Goal: Browse casually

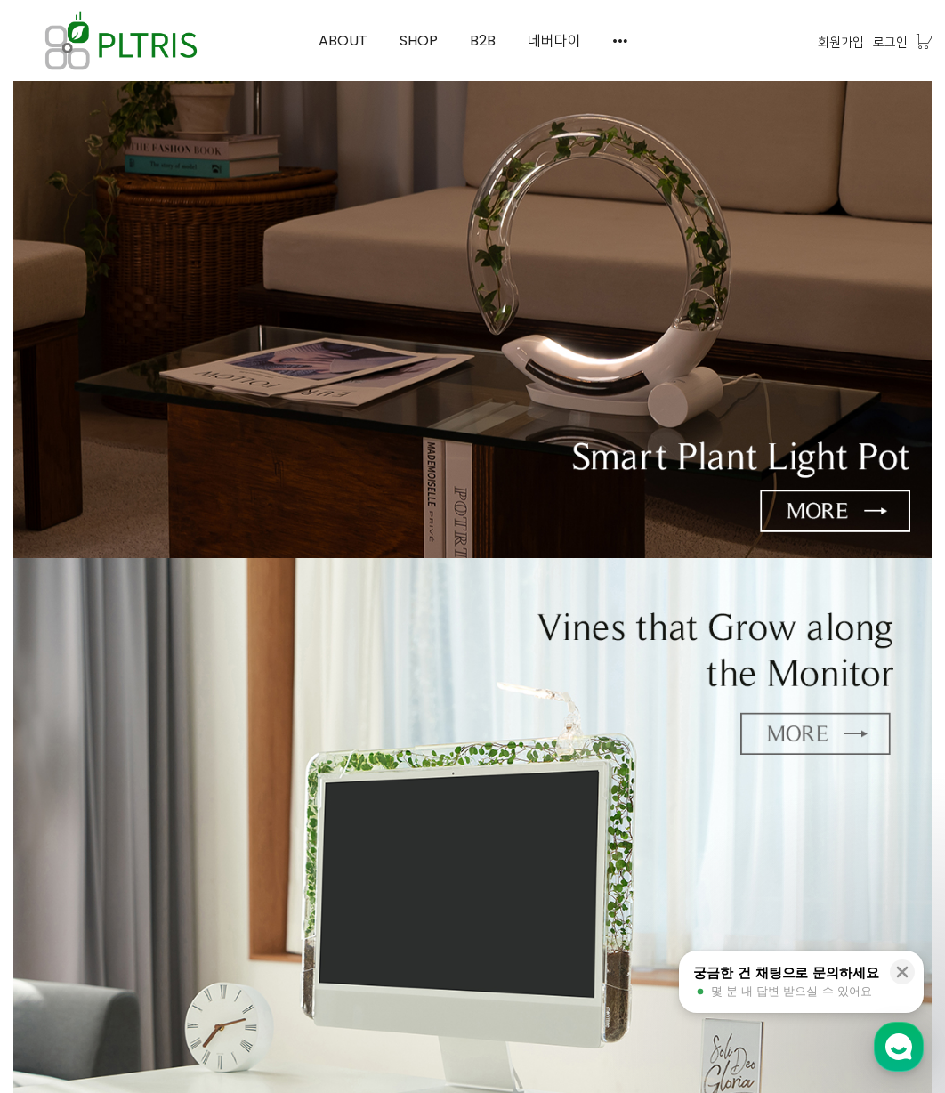
click at [435, 464] on img at bounding box center [472, 254] width 918 height 607
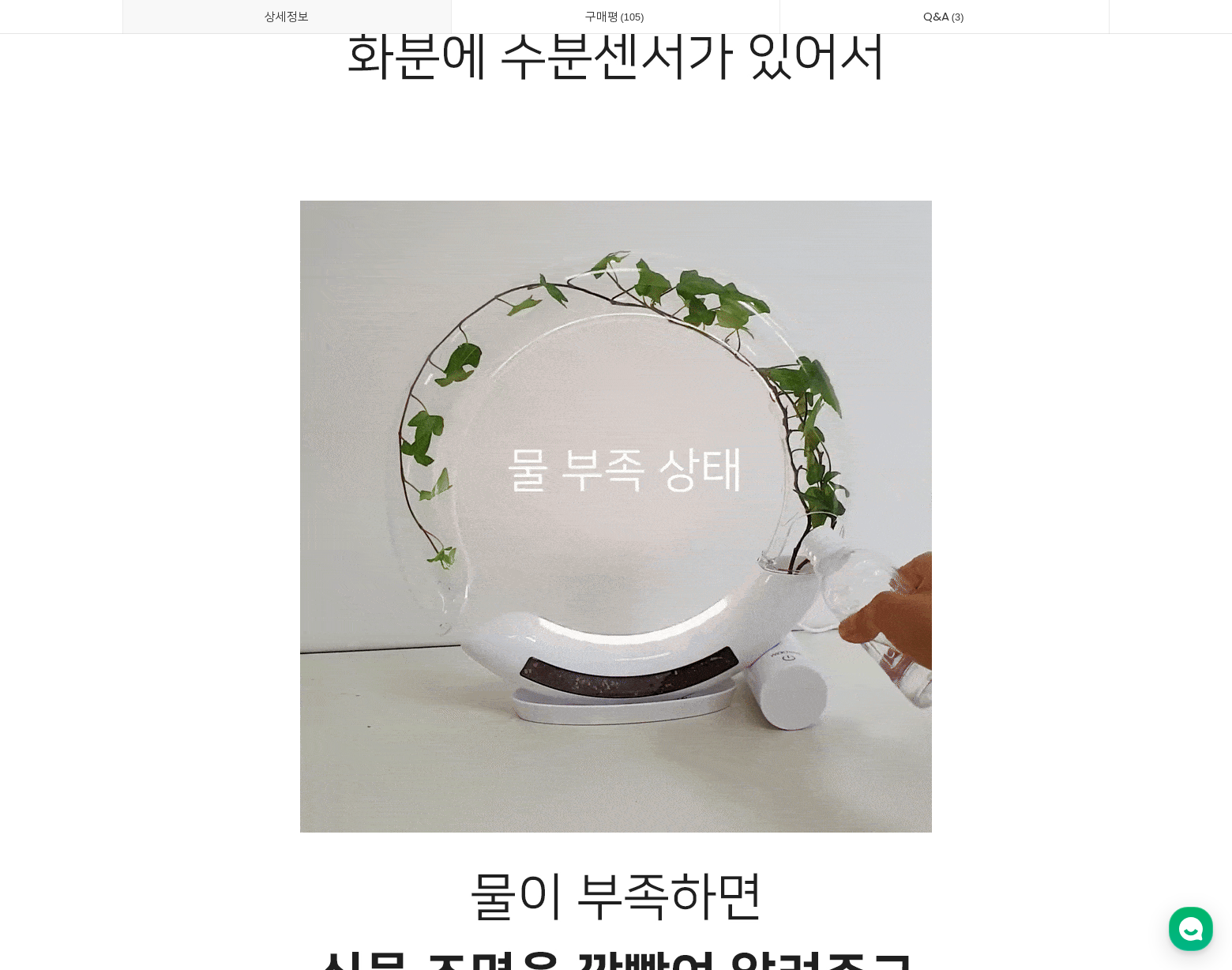
scroll to position [14350, 0]
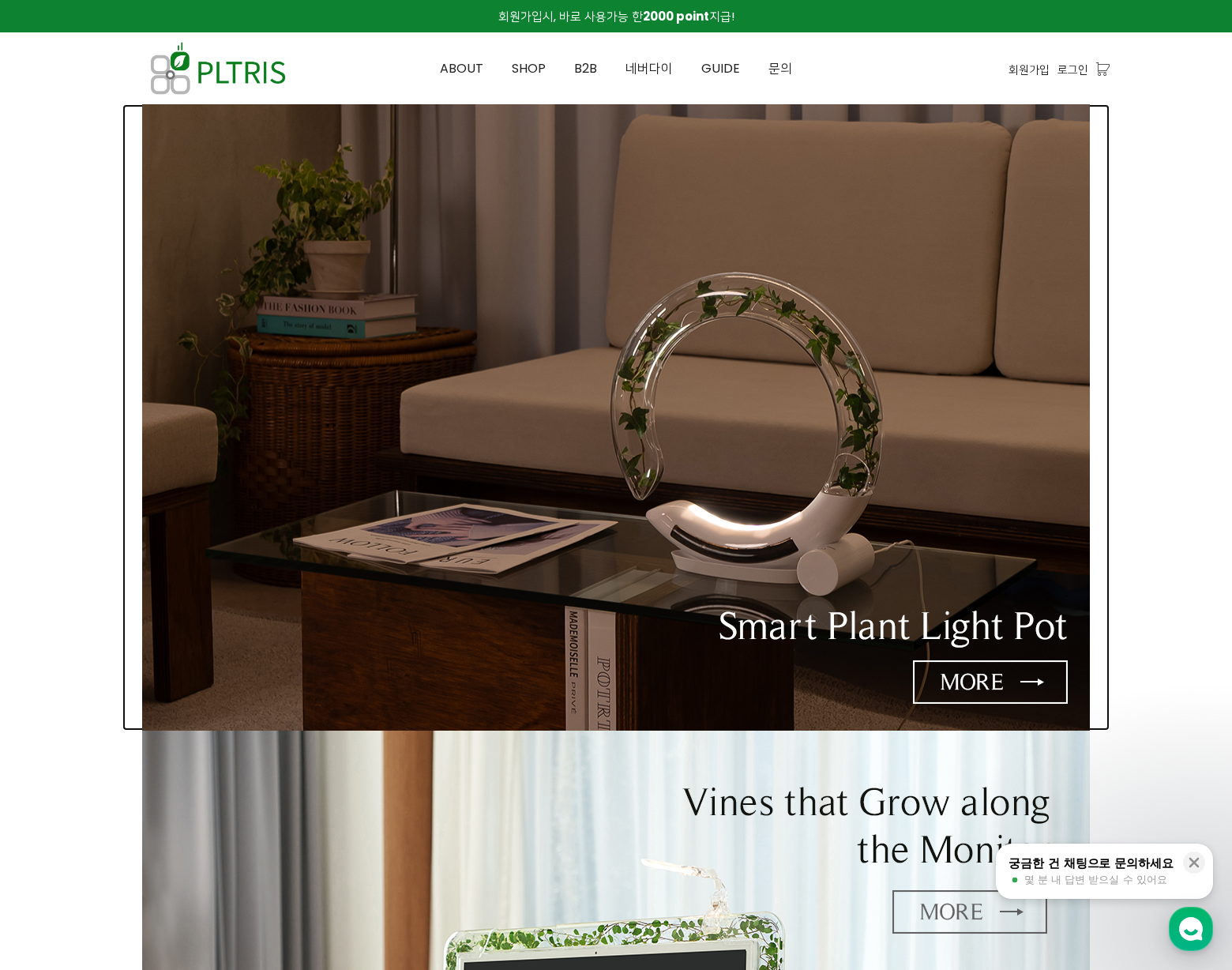
click at [886, 517] on img at bounding box center [616, 417] width 948 height 627
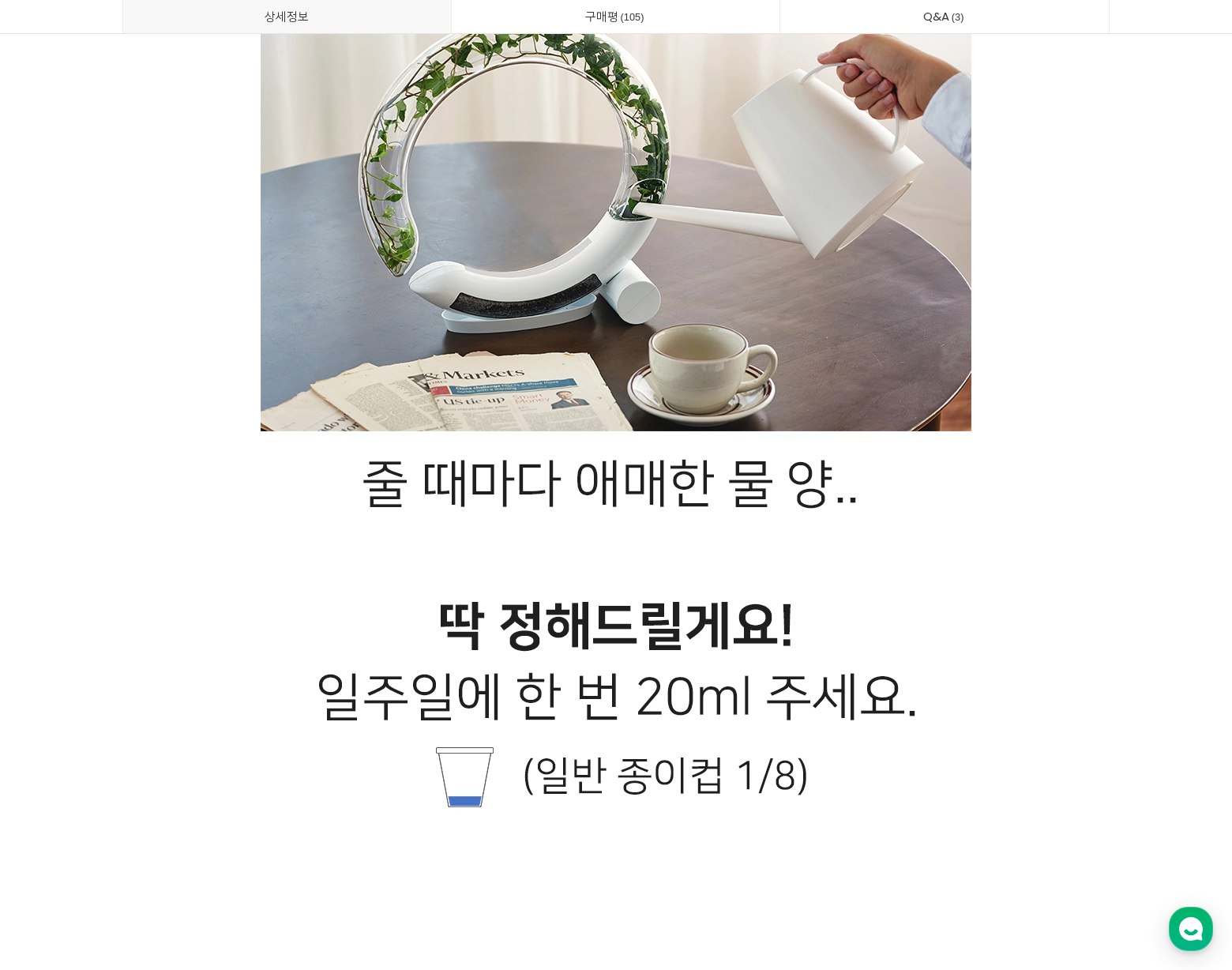
scroll to position [17133, 0]
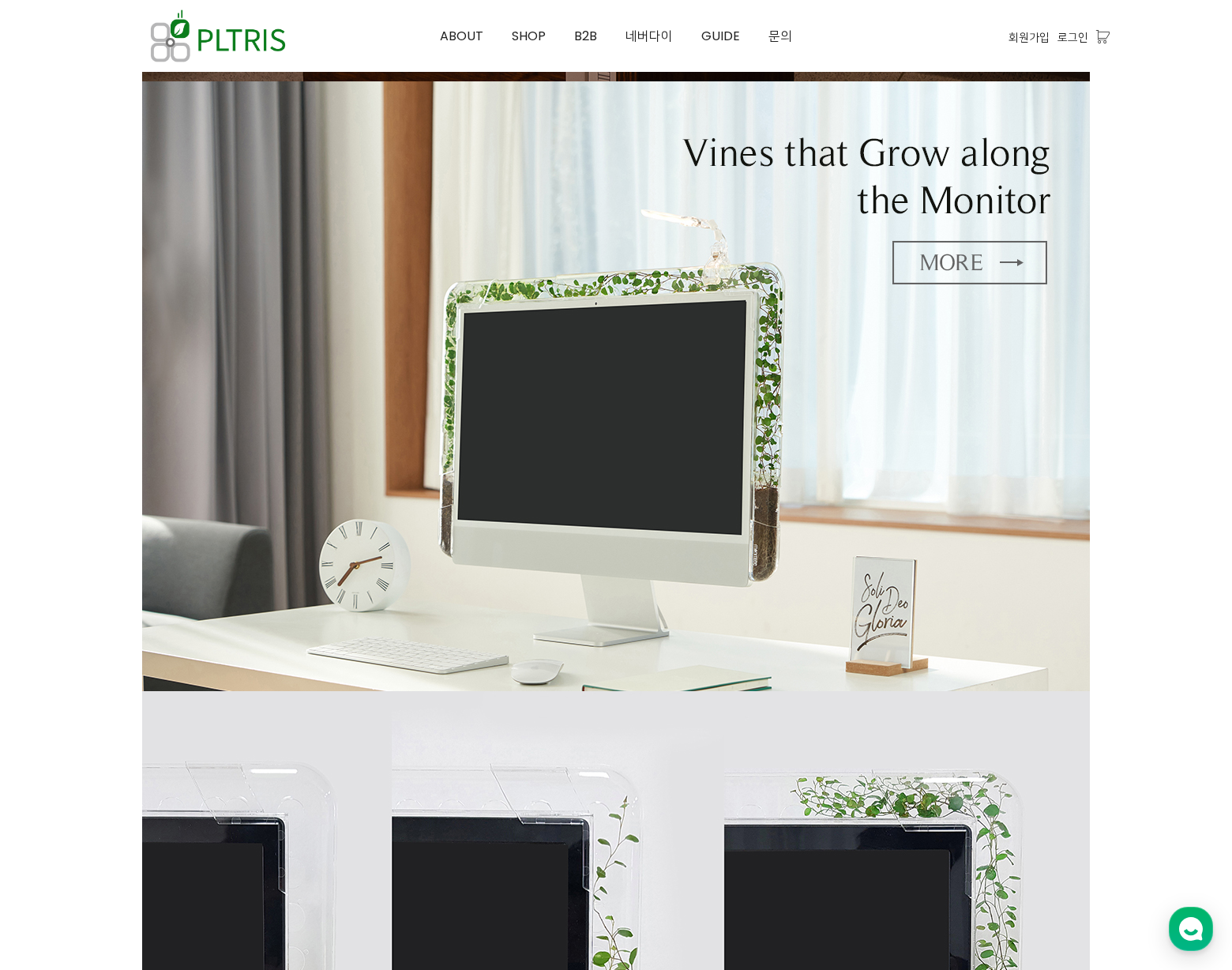
scroll to position [636, 0]
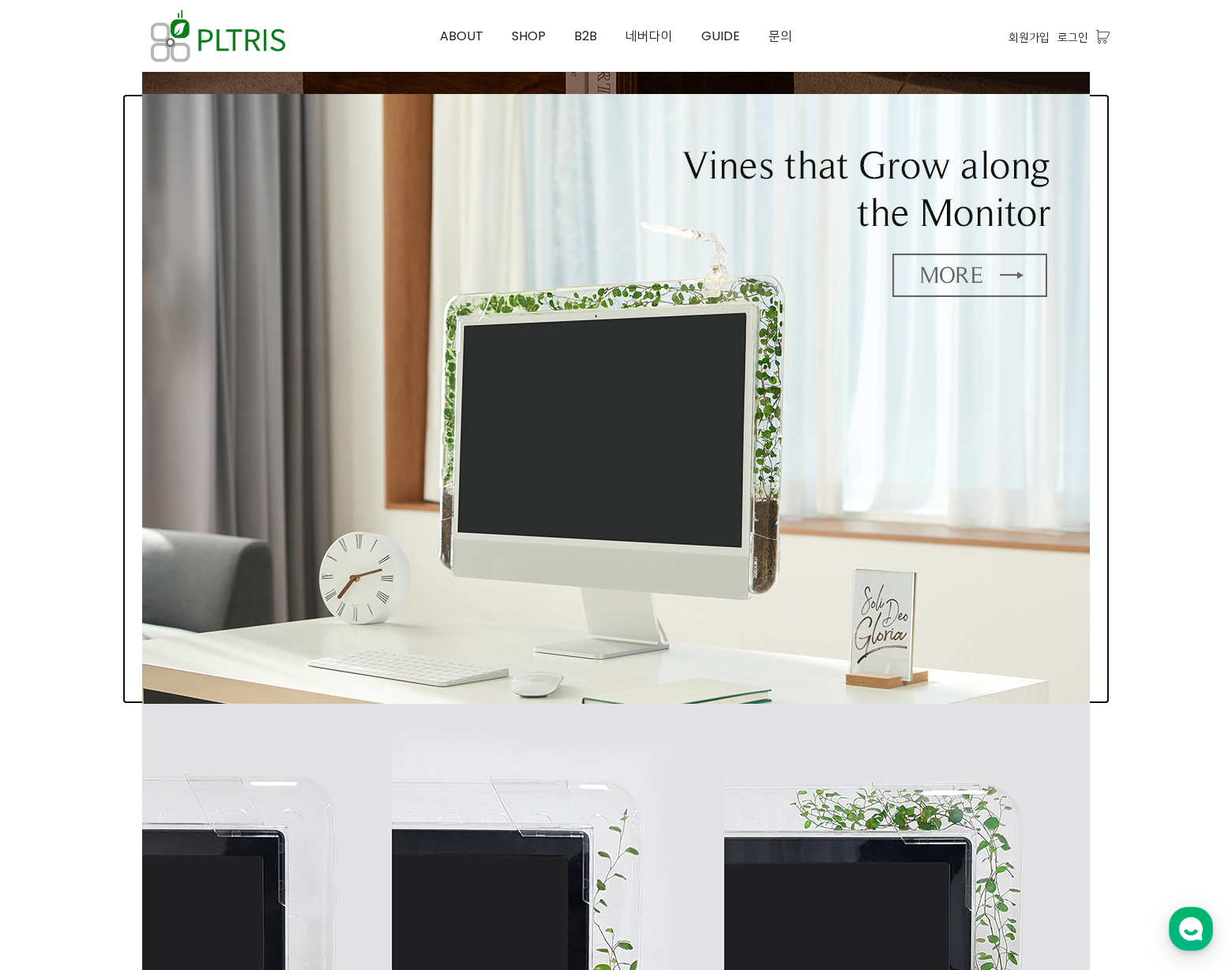
click at [730, 431] on img at bounding box center [616, 398] width 948 height 610
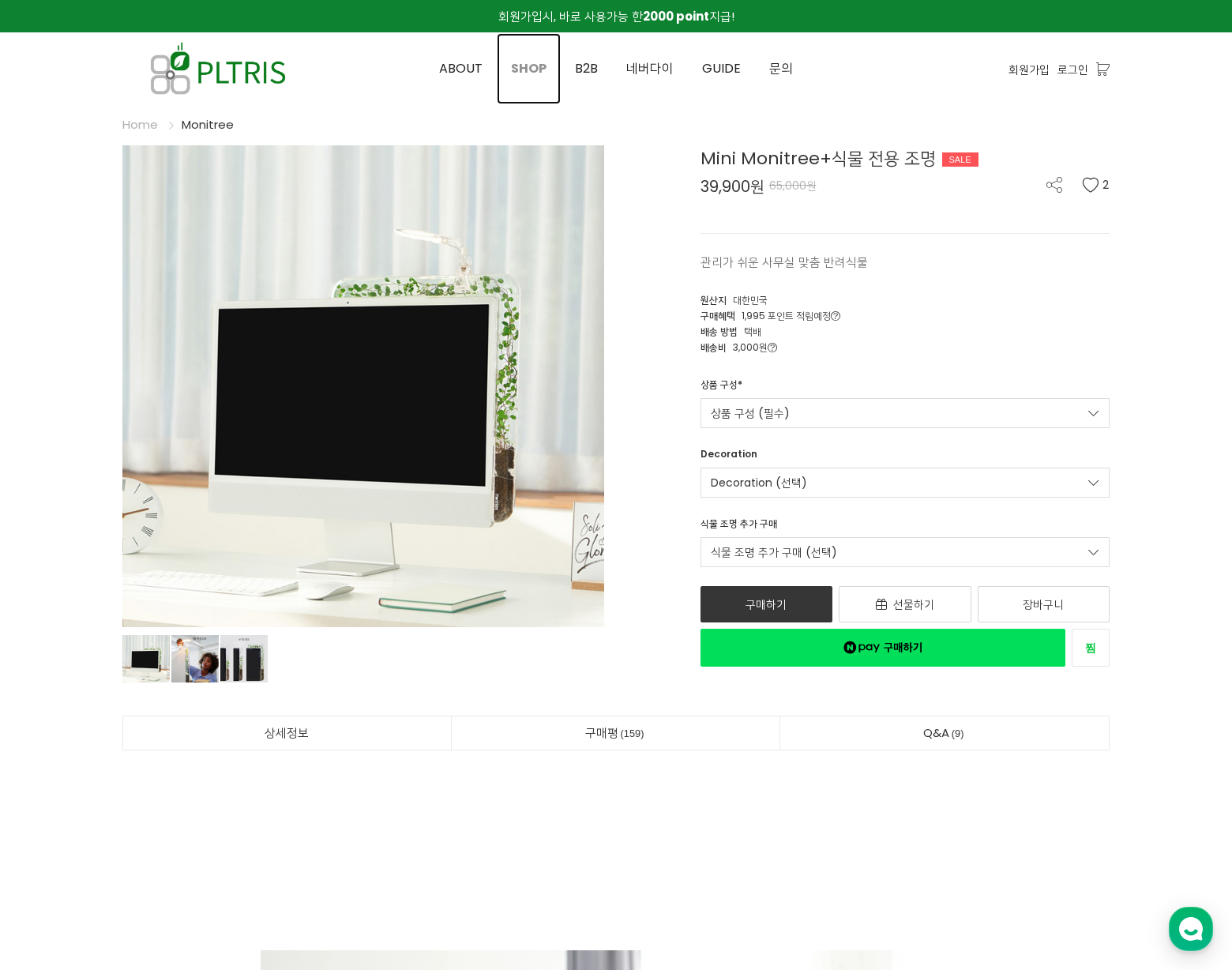
click at [525, 70] on span "SHOP" at bounding box center [529, 68] width 36 height 18
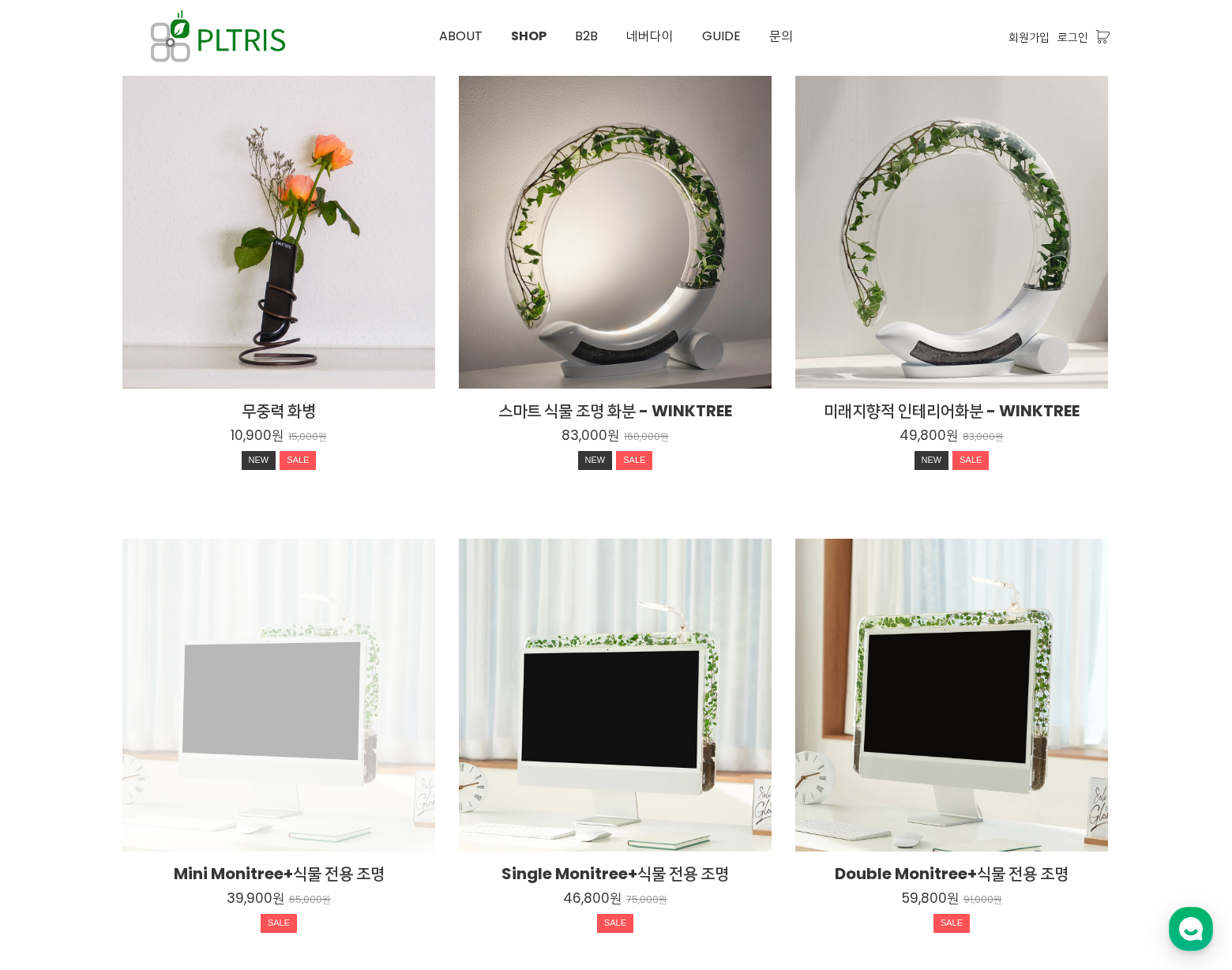
scroll to position [185, 0]
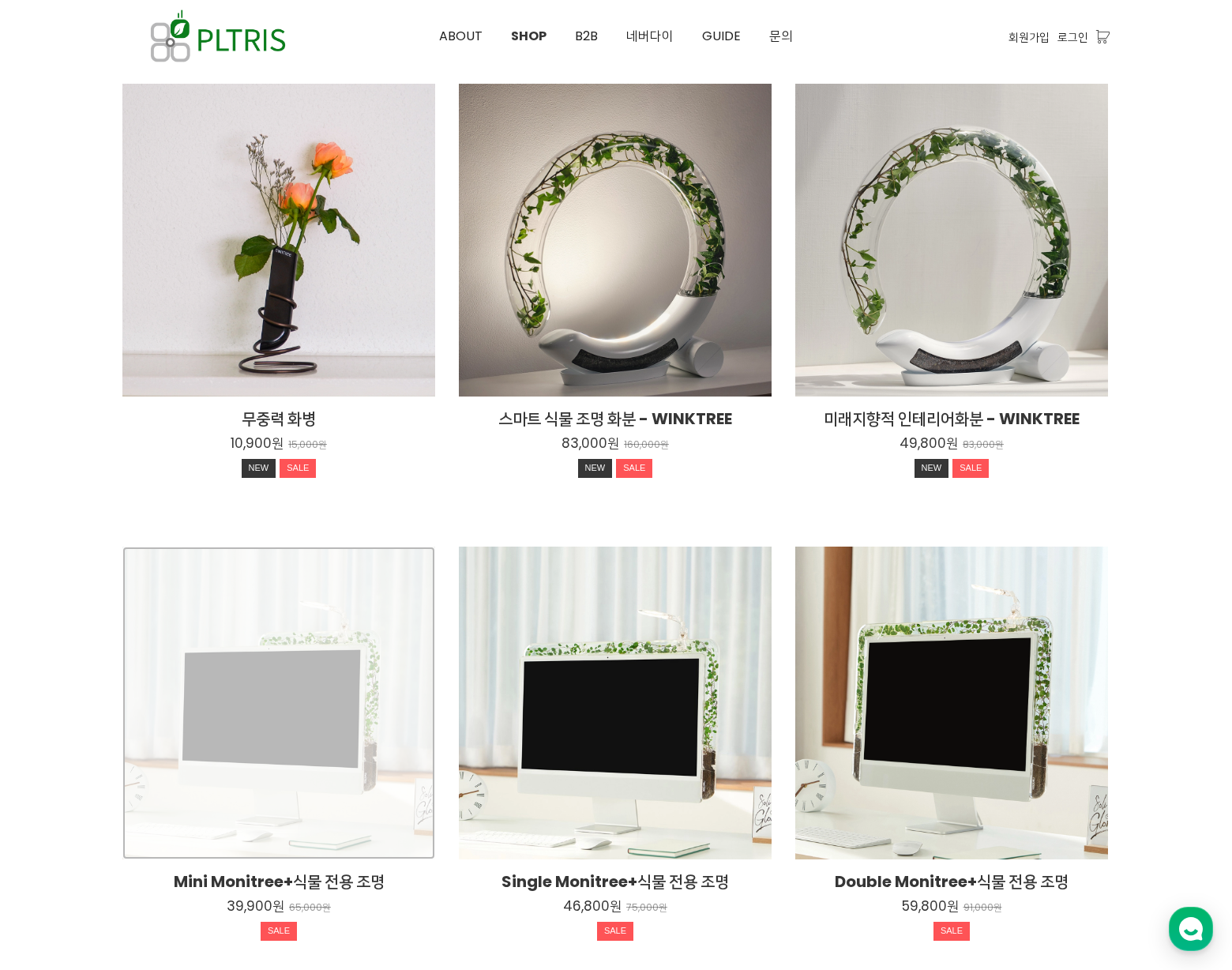
click at [269, 668] on div "Mini Monitree+식물 전용 조명 39,900원 65,000원 SALE" at bounding box center [279, 703] width 312 height 312
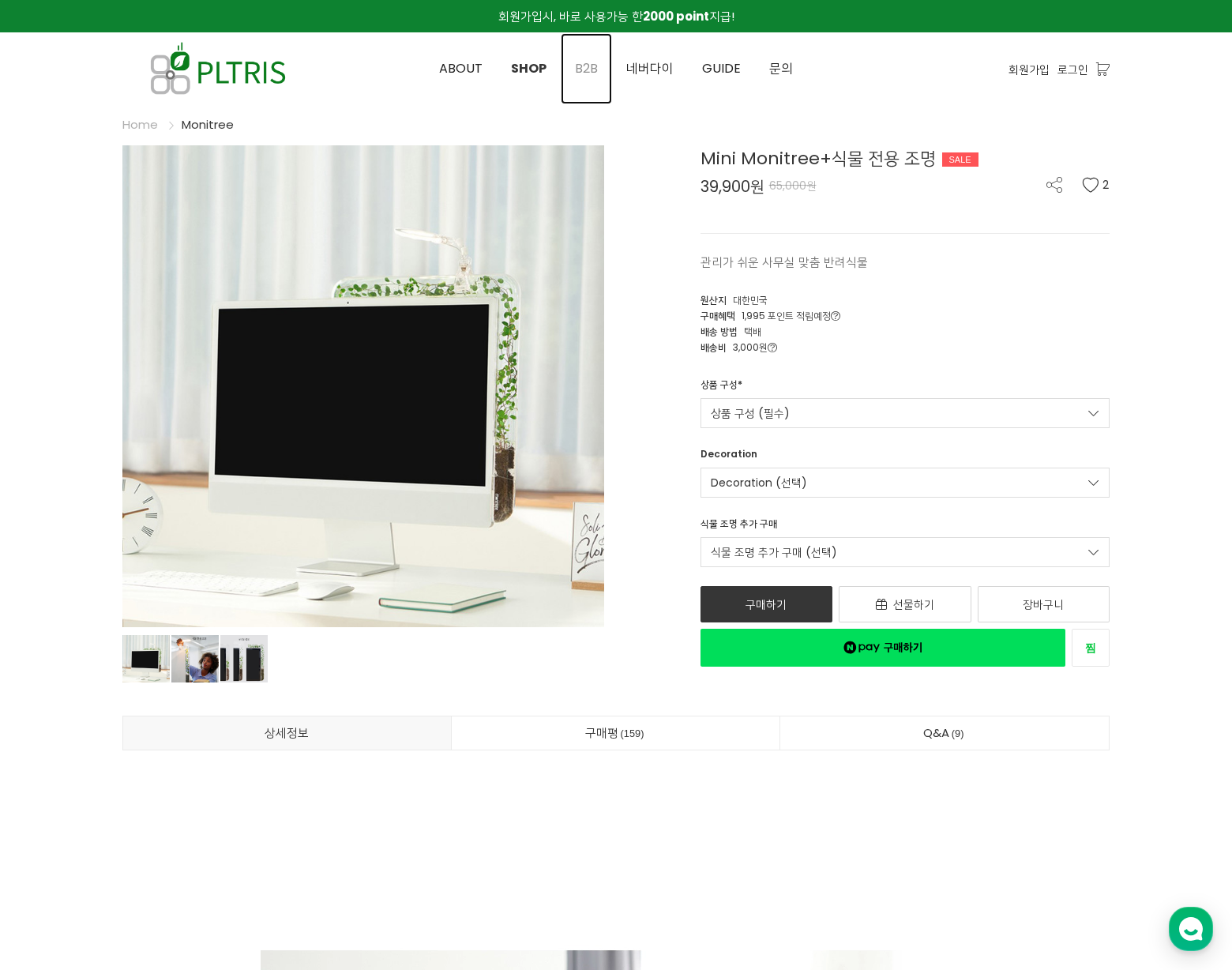
click at [575, 59] on link "B2B" at bounding box center [587, 68] width 51 height 71
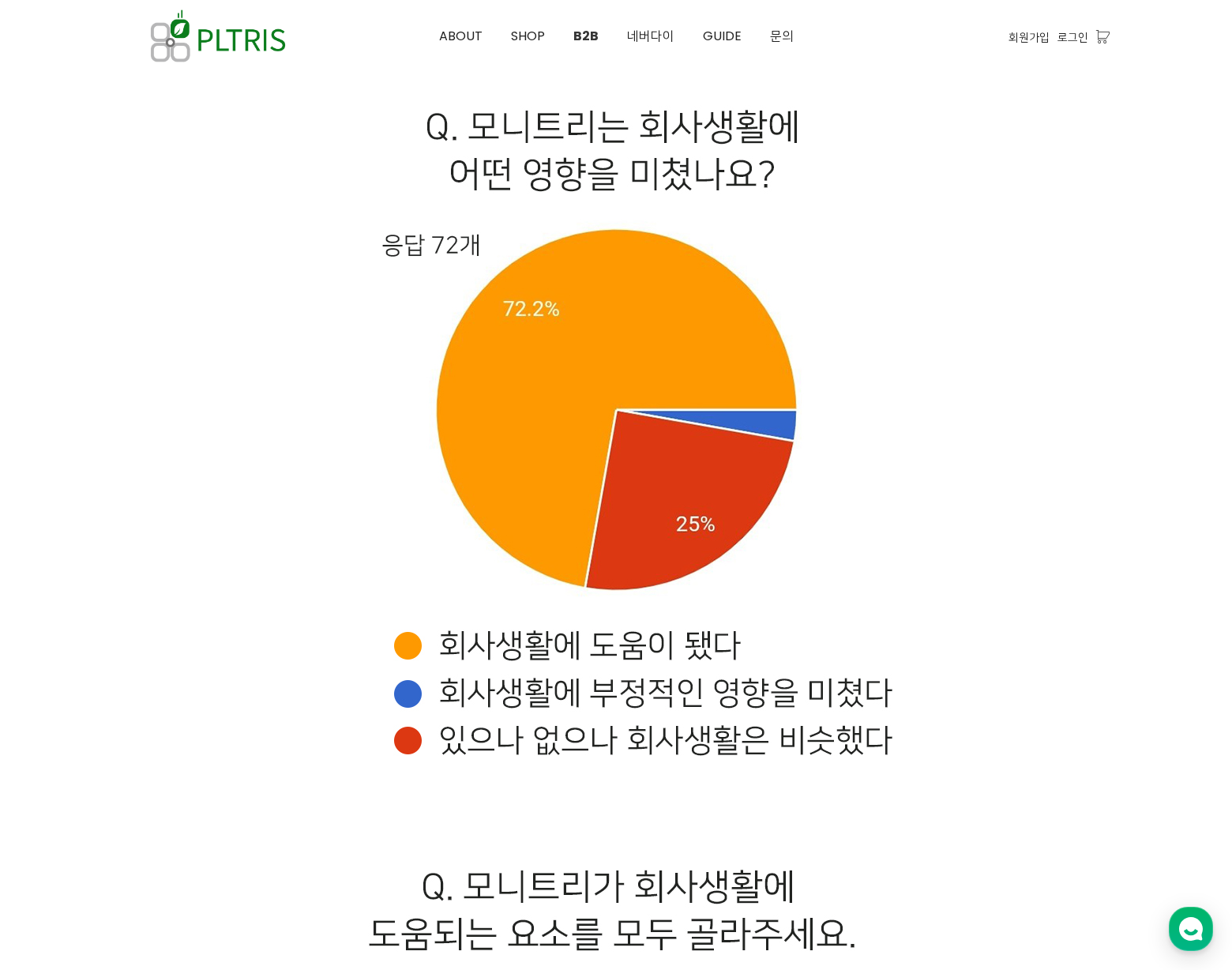
scroll to position [8829, 0]
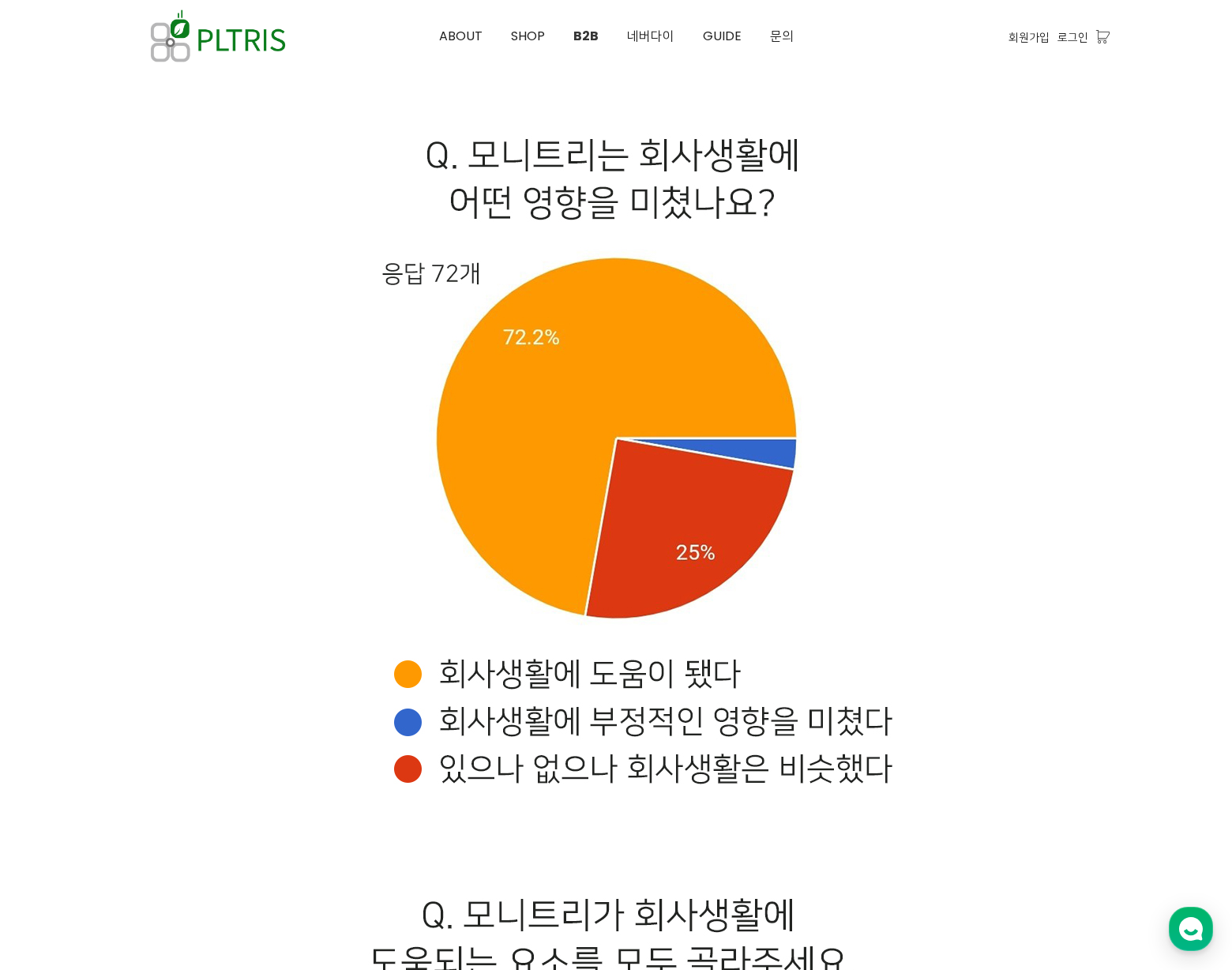
drag, startPoint x: 1165, startPoint y: 641, endPoint x: 1140, endPoint y: 639, distance: 25.1
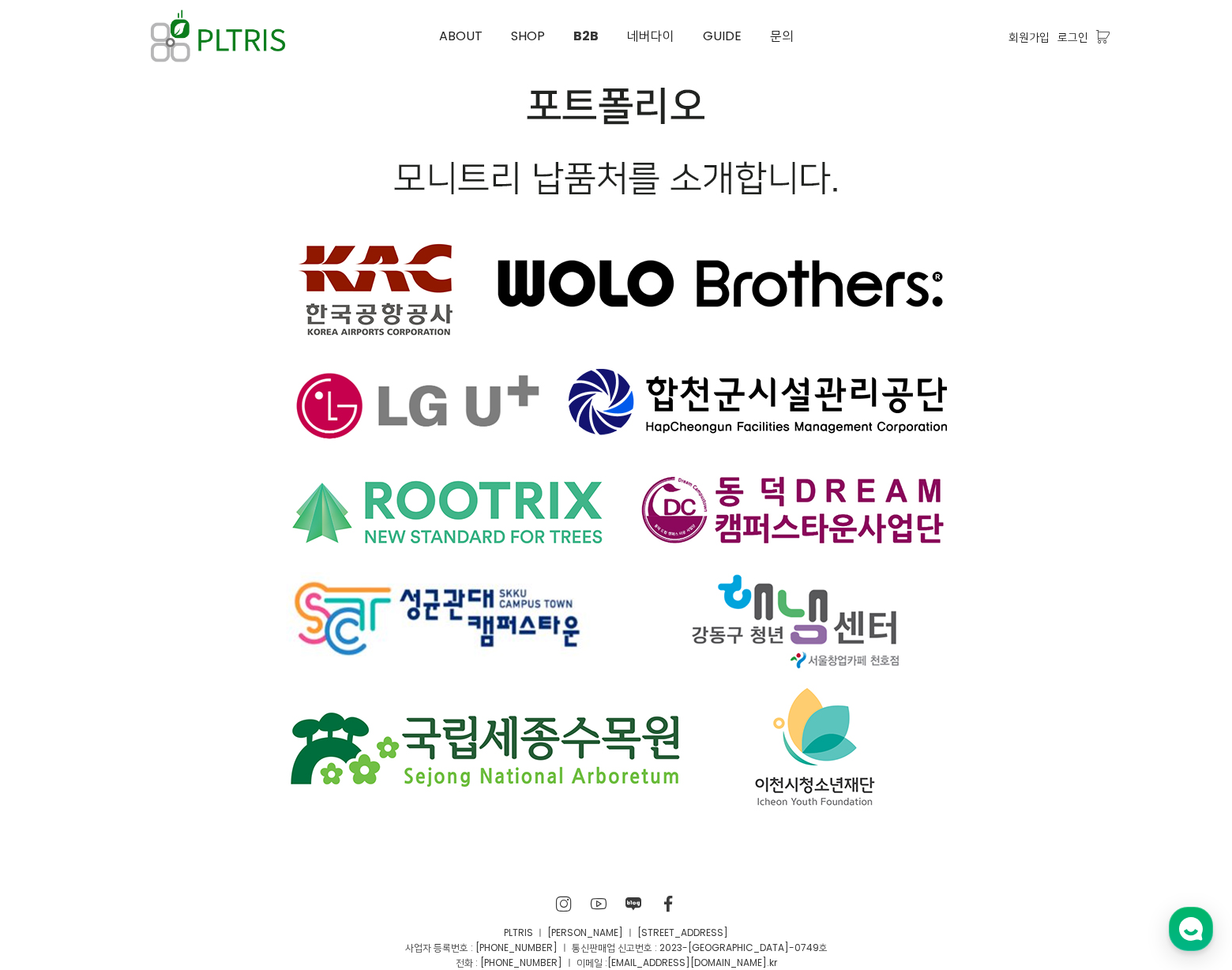
scroll to position [10639, 0]
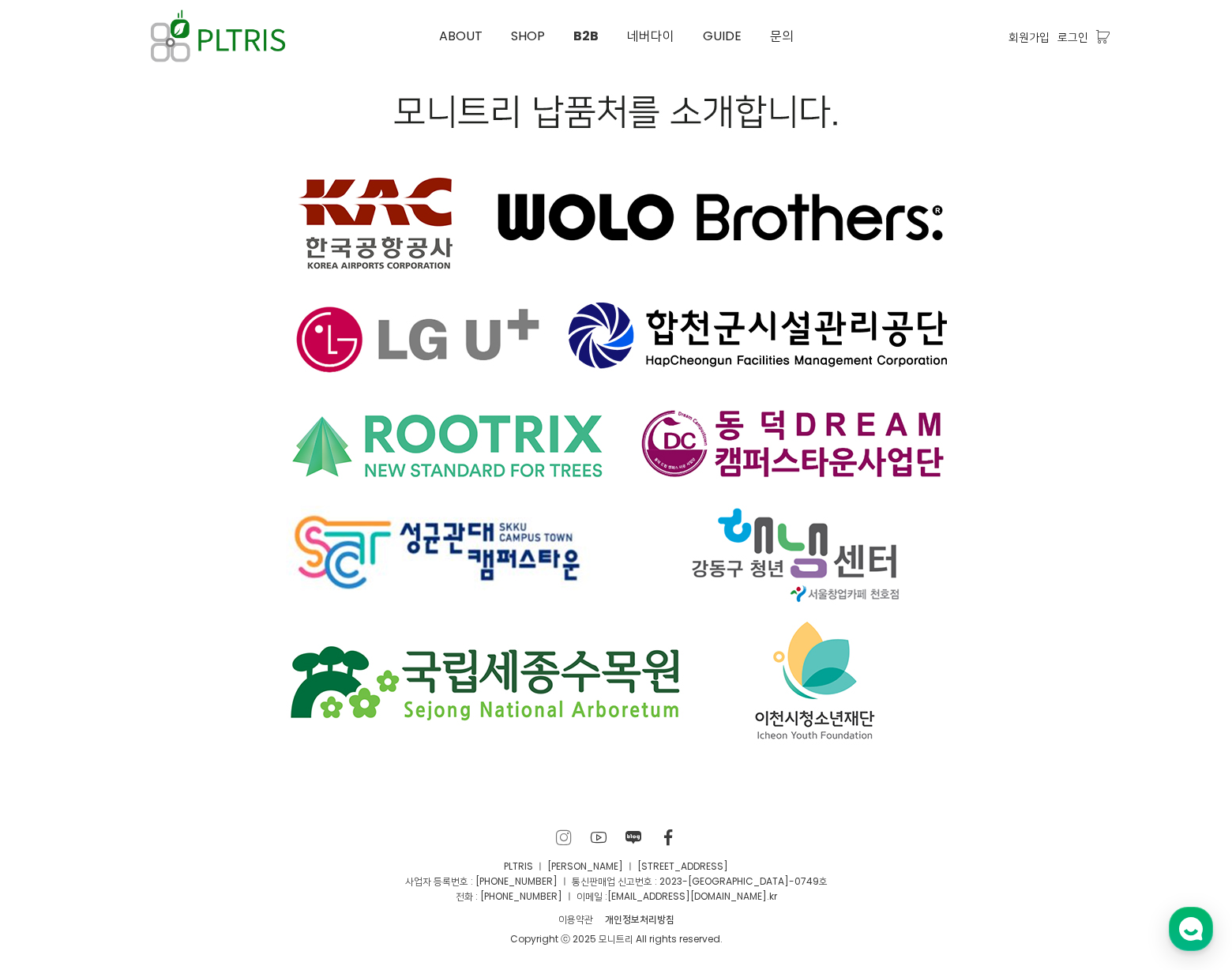
click at [557, 837] on icon at bounding box center [565, 837] width 17 height 16
drag, startPoint x: 636, startPoint y: 836, endPoint x: 635, endPoint y: 846, distance: 10.0
click at [636, 836] on icon at bounding box center [634, 837] width 17 height 16
click at [604, 842] on icon at bounding box center [599, 837] width 17 height 16
